Goal: Navigation & Orientation: Find specific page/section

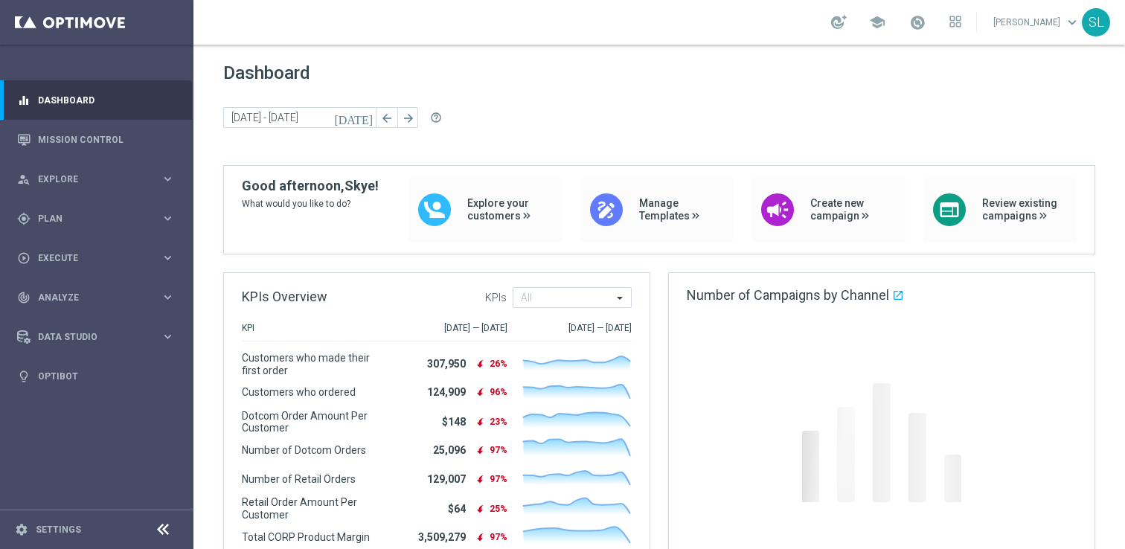
click at [161, 533] on icon at bounding box center [163, 530] width 18 height 18
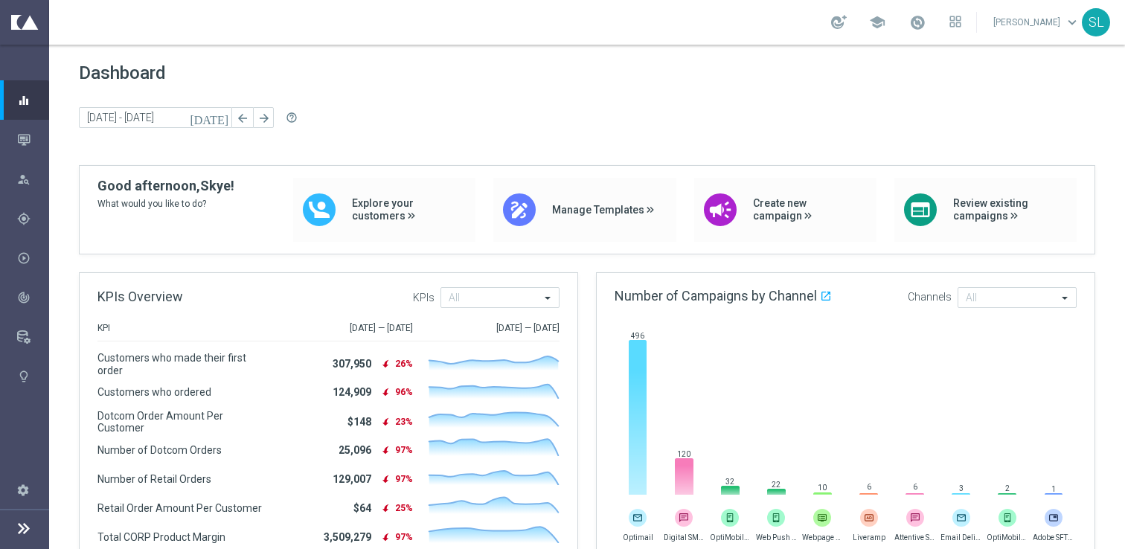
drag, startPoint x: 1073, startPoint y: 535, endPoint x: 669, endPoint y: 535, distance: 404.1
click at [615, 321] on div "Optimail Digital SMS marketing OptiMobile Push Web Push Notifications Webpage P…" at bounding box center [615, 321] width 0 height 0
drag, startPoint x: 634, startPoint y: 537, endPoint x: 909, endPoint y: 545, distance: 275.4
click at [615, 321] on div "Optimail Digital SMS marketing OptiMobile Push Web Push Notifications Webpage P…" at bounding box center [615, 321] width 0 height 0
click at [989, 342] on rect at bounding box center [846, 418] width 463 height 156
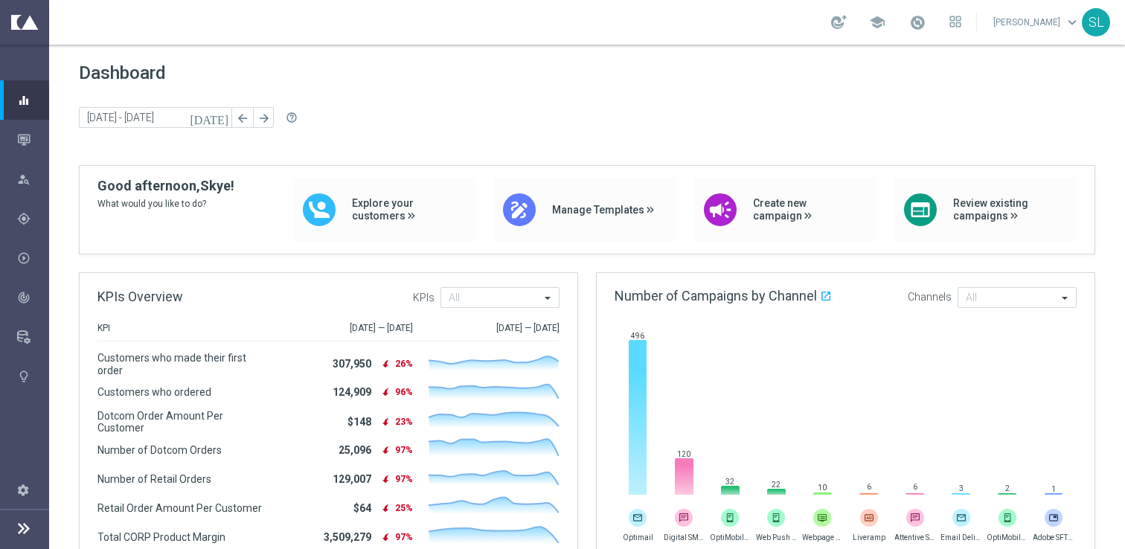
drag, startPoint x: 75, startPoint y: 66, endPoint x: 282, endPoint y: 80, distance: 207.3
click at [502, 122] on div "[DATE] [DATE] - [DATE] arrow_back arrow_forward help_outline" at bounding box center [587, 118] width 1017 height 22
